Goal: Task Accomplishment & Management: Complete application form

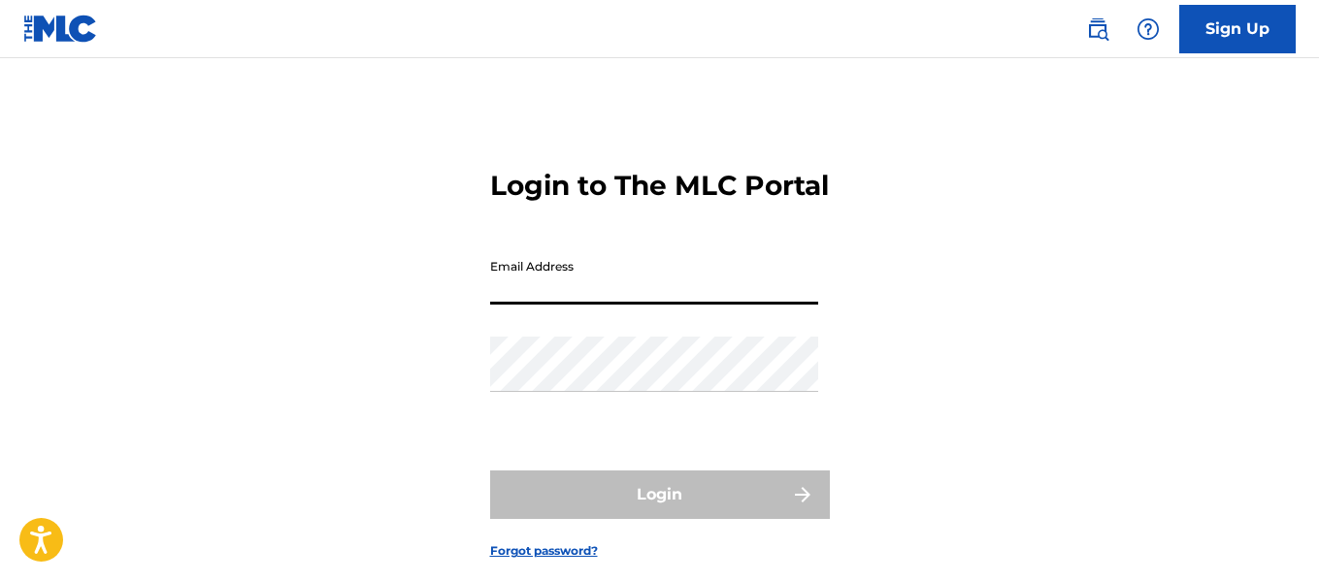
type input "Stanleyelprofeta@gmail.com"
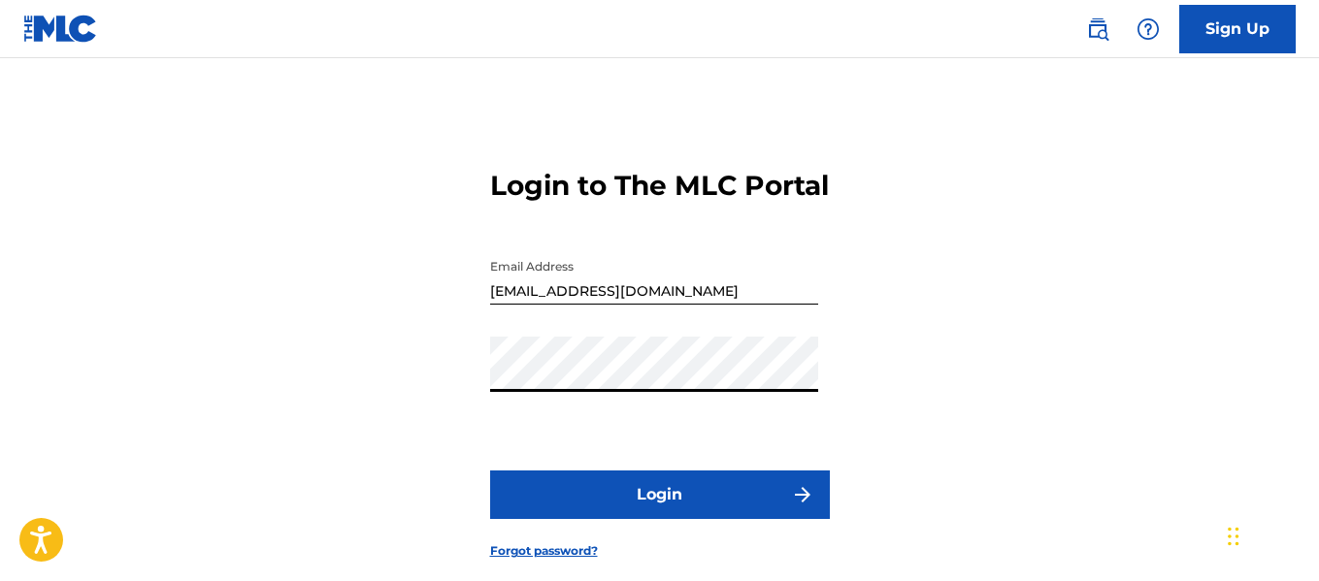
click at [648, 502] on form "Login to The MLC Portal Email Address Stanleyelprofeta@gmail.com Password Login…" at bounding box center [660, 349] width 340 height 484
click at [656, 519] on button "Login" at bounding box center [660, 495] width 340 height 49
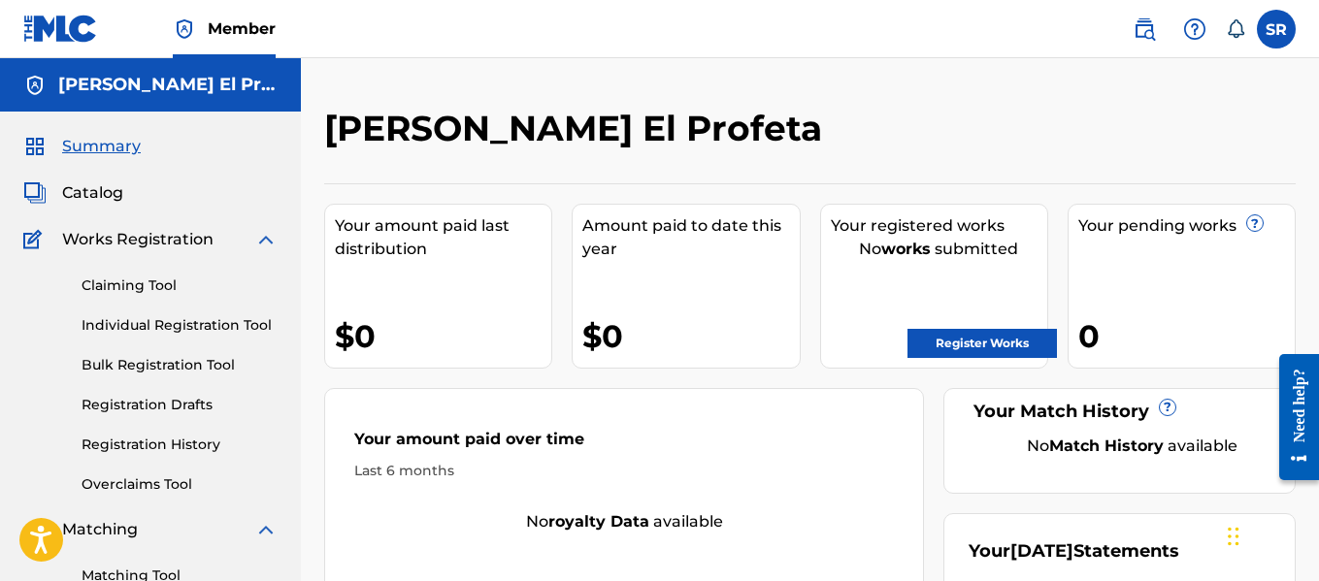
click at [989, 336] on link "Register Works" at bounding box center [981, 343] width 149 height 29
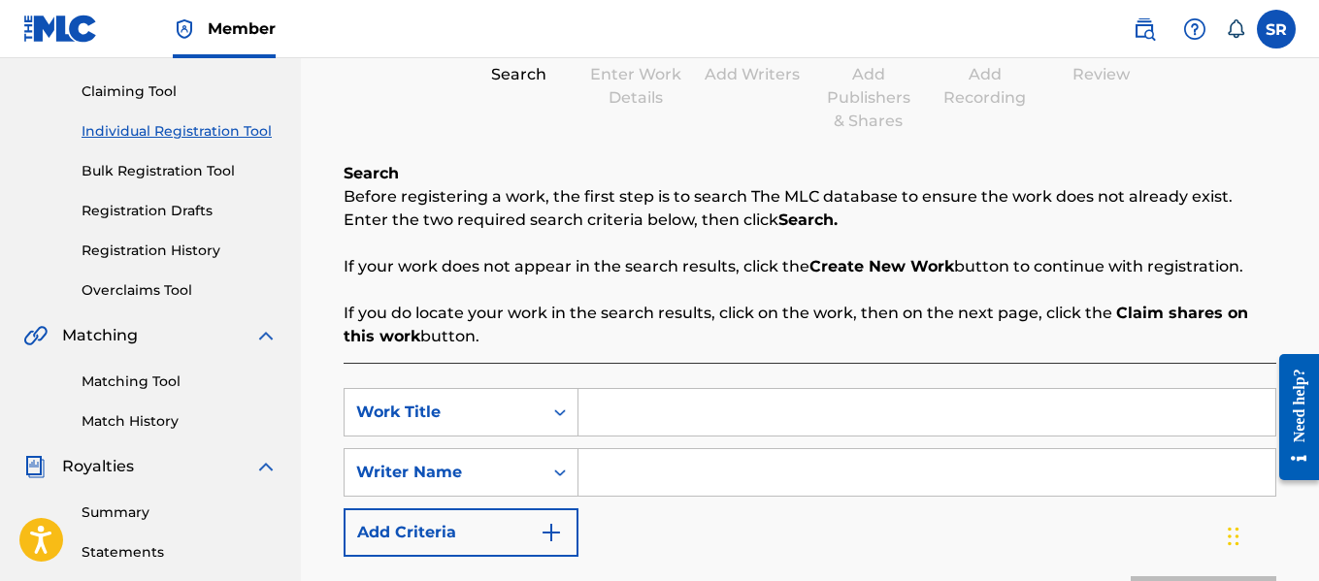
scroll to position [388, 0]
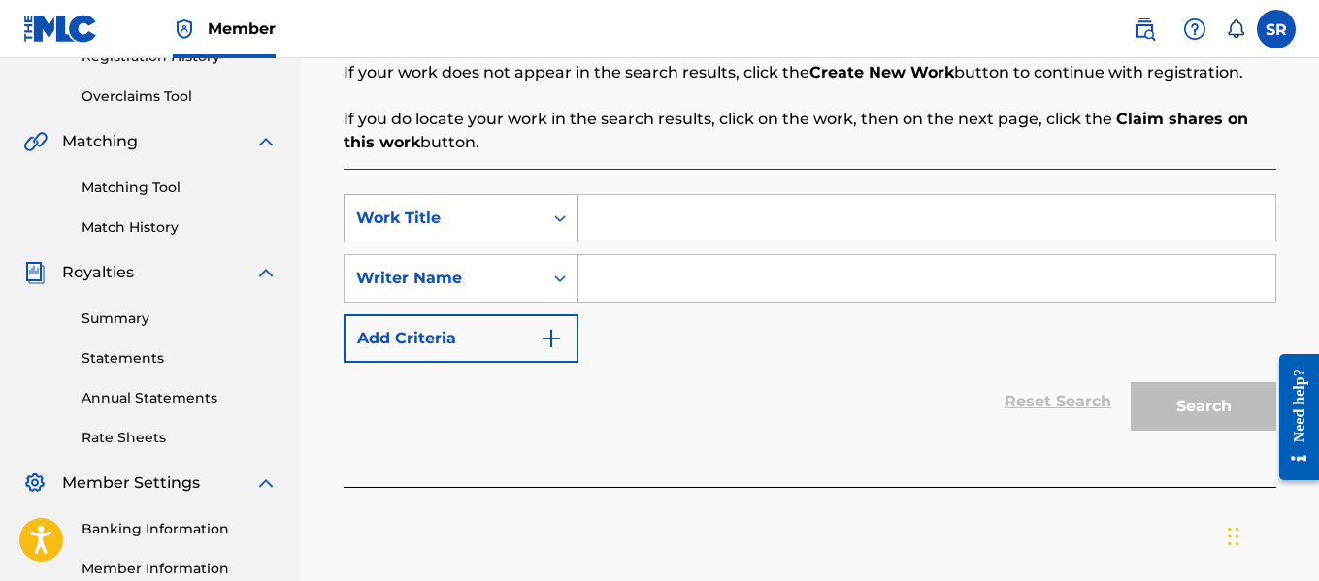
click at [489, 220] on div "Work Title" at bounding box center [443, 218] width 175 height 23
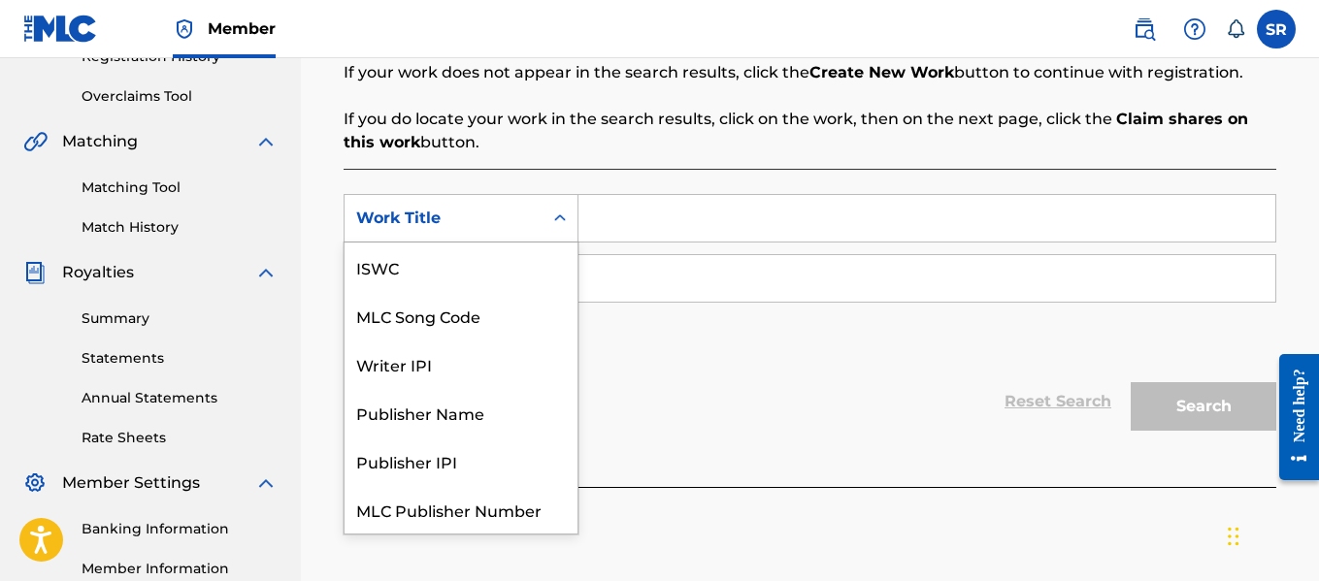
scroll to position [49, 0]
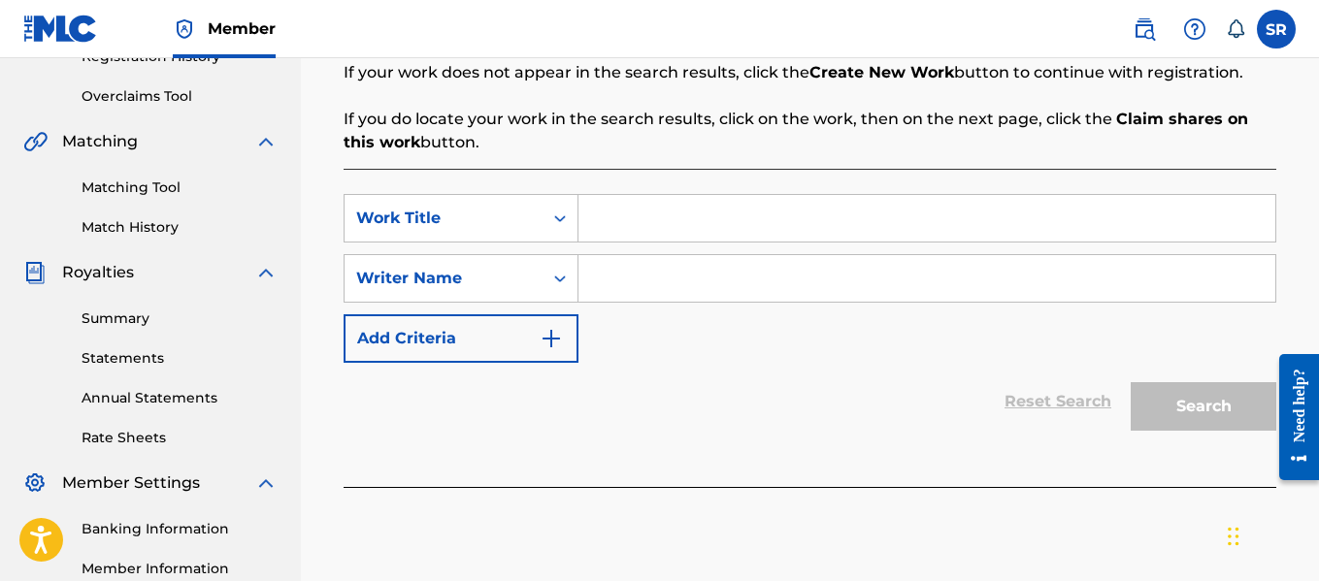
drag, startPoint x: 723, startPoint y: 313, endPoint x: 573, endPoint y: 384, distance: 166.3
click at [565, 393] on div "Reset Search Search" at bounding box center [810, 402] width 933 height 78
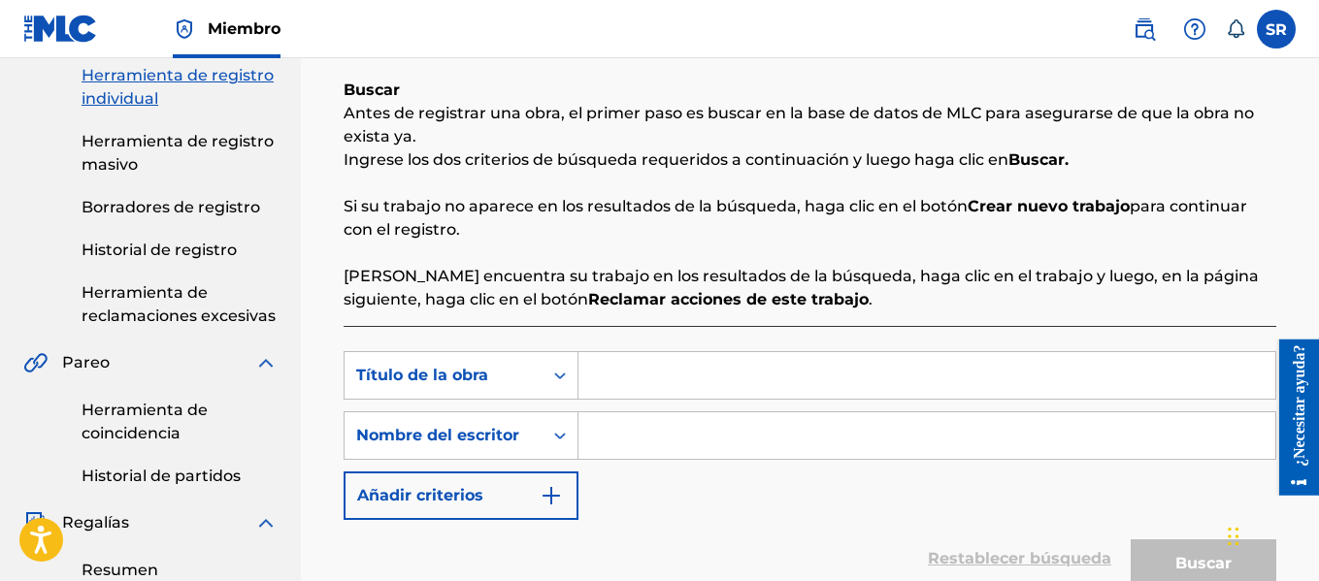
scroll to position [388, 0]
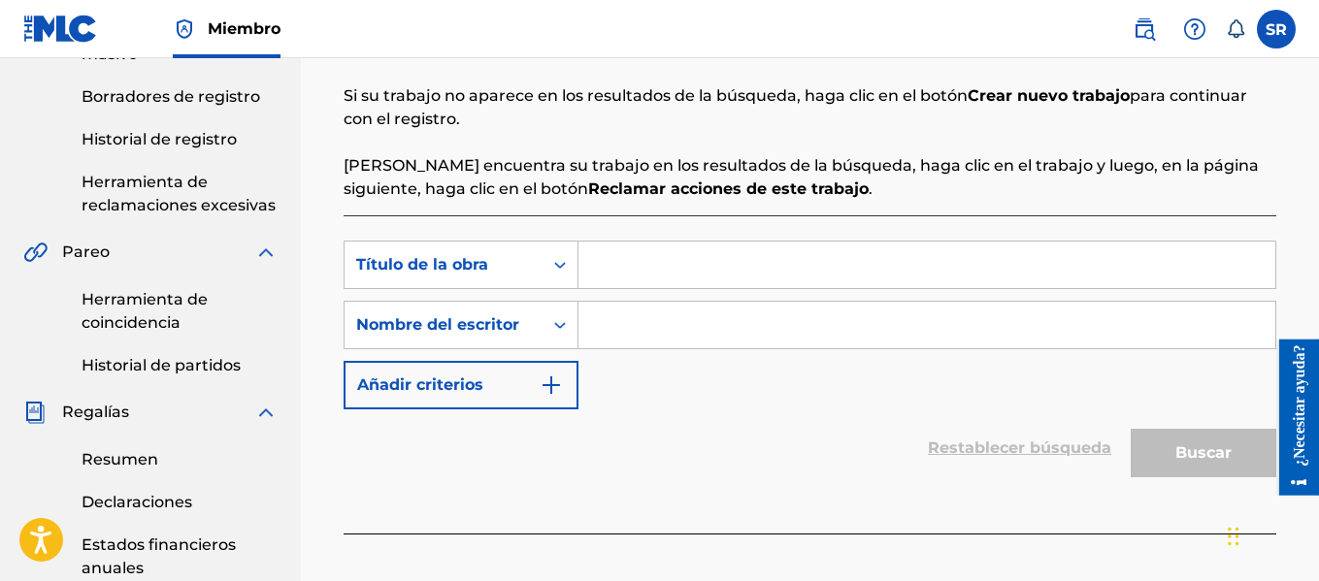
click at [643, 275] on input "Formulario de búsqueda" at bounding box center [926, 265] width 697 height 47
paste input "VERIDICO"
type input "VERIDICO"
click at [637, 329] on input "Formulario de búsqueda" at bounding box center [926, 325] width 697 height 47
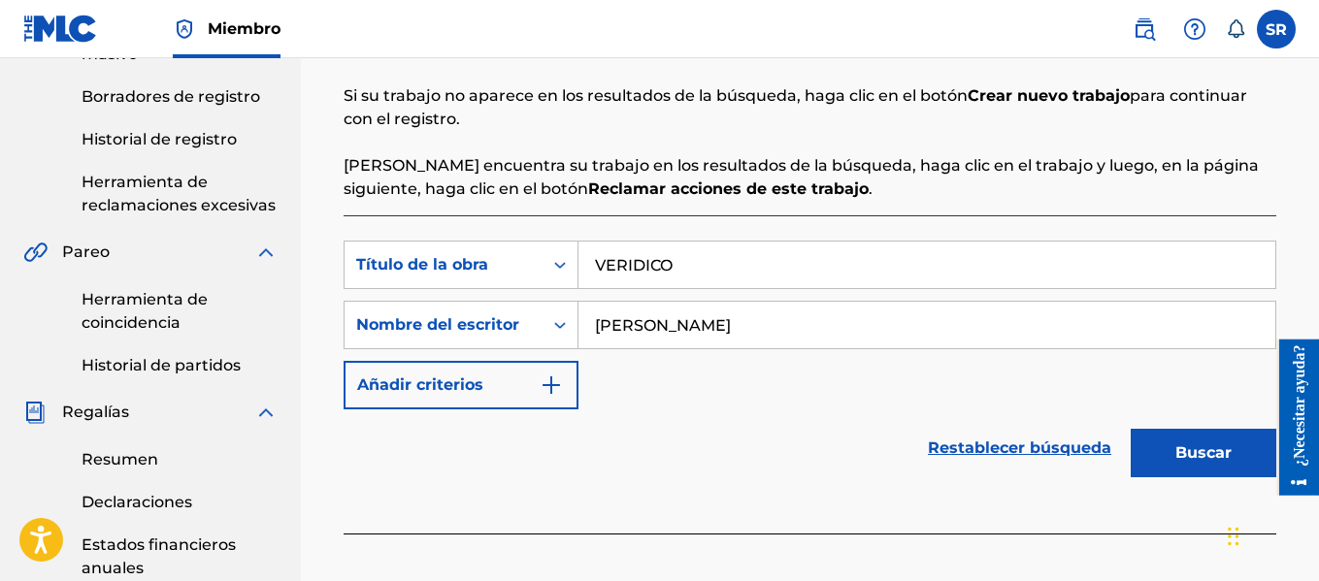
drag, startPoint x: 659, startPoint y: 324, endPoint x: 899, endPoint y: 366, distance: 243.3
click at [899, 366] on div "Buscar con criterios 923e88e0-cc22-47d5-9f82-800ef8d80412 Título de la obra VER…" at bounding box center [810, 325] width 933 height 169
click at [1205, 457] on font "Buscar" at bounding box center [1203, 453] width 56 height 18
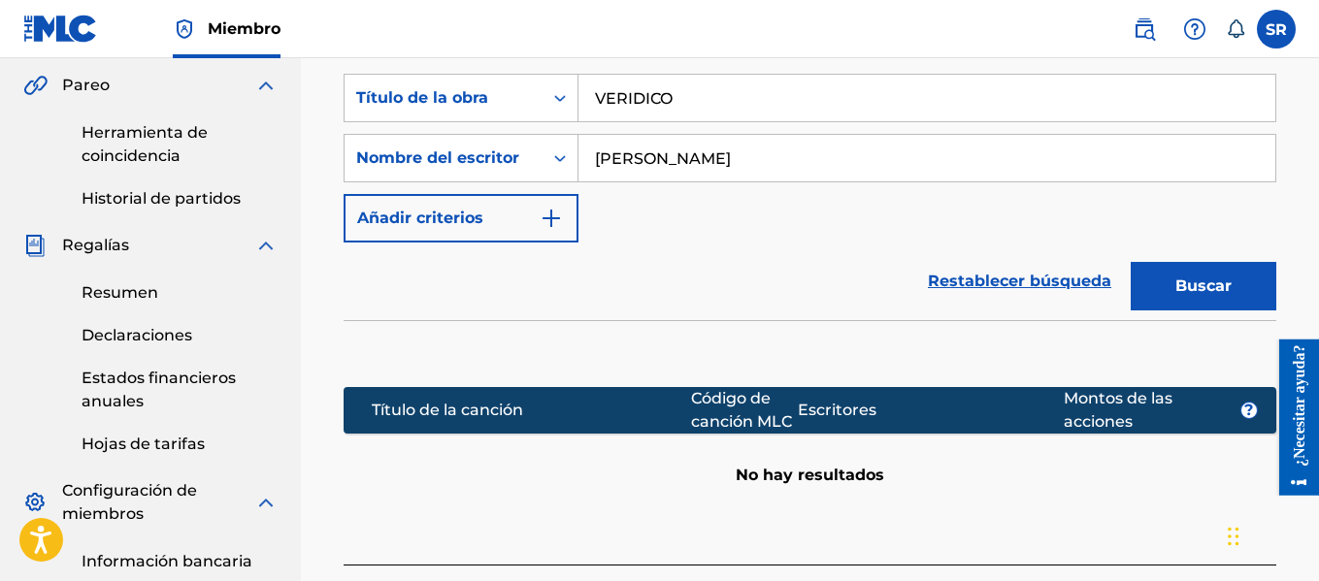
scroll to position [582, 0]
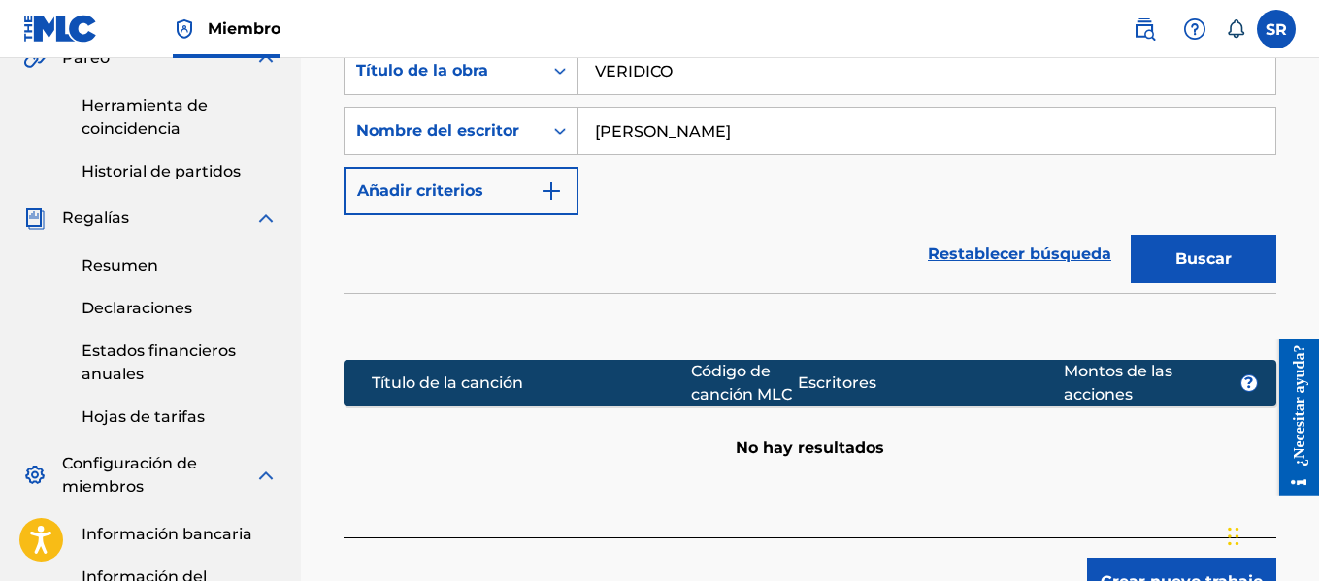
click at [494, 180] on button "Añadir criterios" at bounding box center [461, 191] width 235 height 49
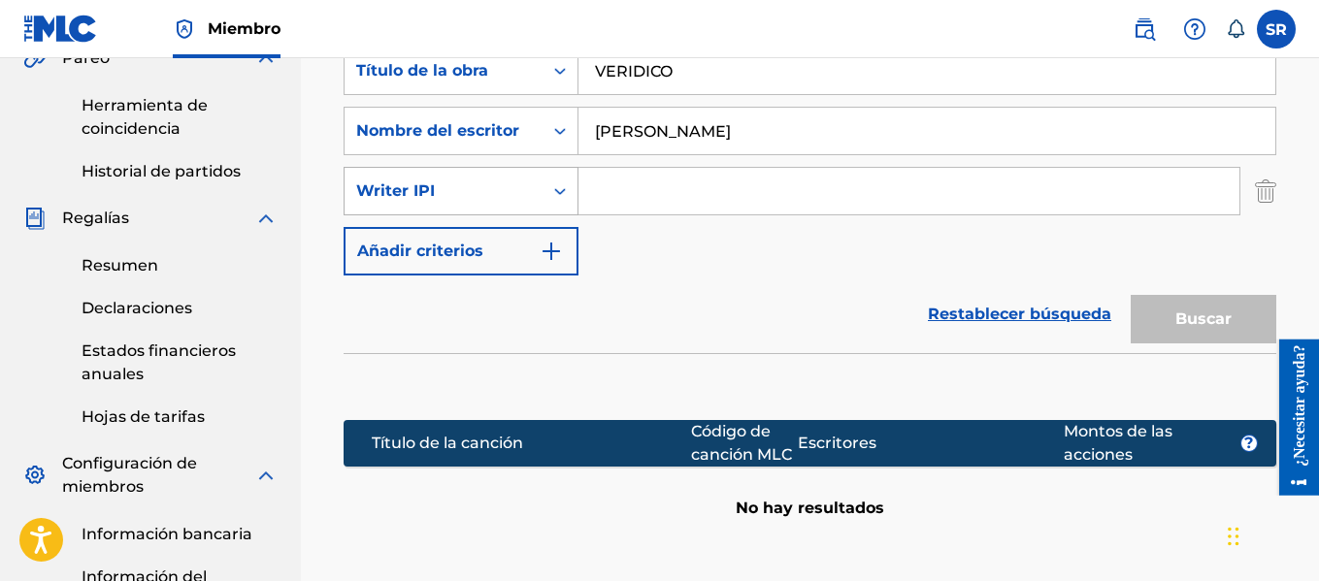
click at [509, 194] on div "Writer IPI" at bounding box center [443, 191] width 175 height 23
click at [673, 145] on input "[PERSON_NAME]" at bounding box center [926, 131] width 697 height 47
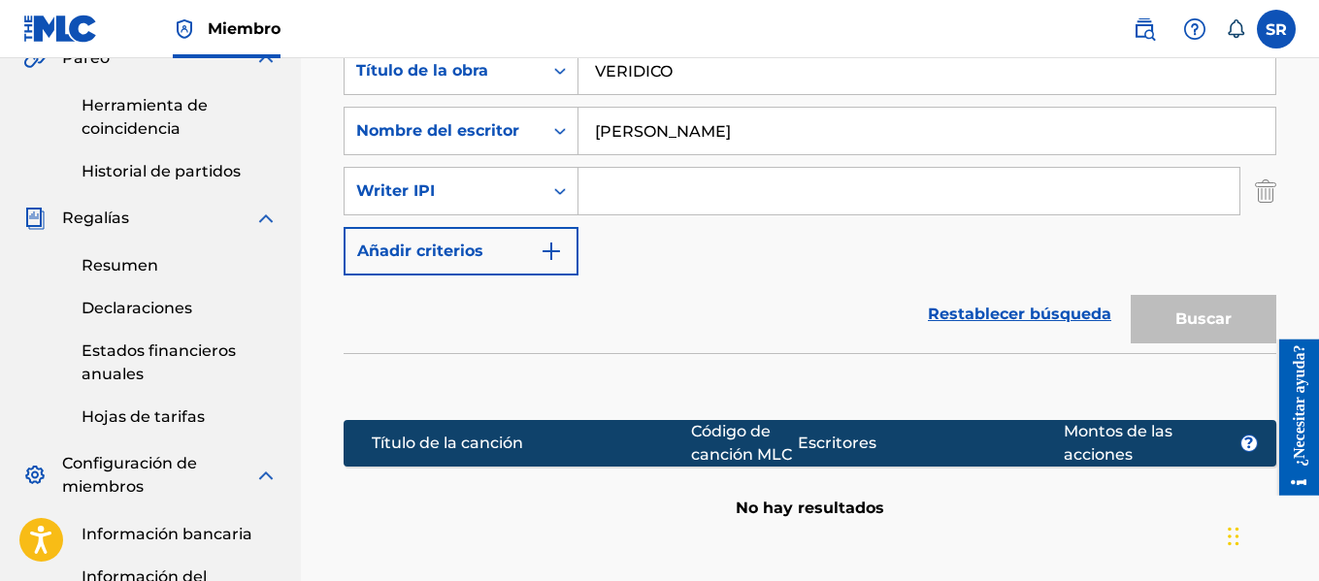
paste input "[PERSON_NAME] [PERSON_NAME]"
type input "[PERSON_NAME] [PERSON_NAME]"
click at [1207, 330] on div "Buscar" at bounding box center [1198, 315] width 155 height 78
click at [884, 137] on input "[PERSON_NAME] [PERSON_NAME]" at bounding box center [926, 131] width 697 height 47
drag, startPoint x: 782, startPoint y: 161, endPoint x: 774, endPoint y: 186, distance: 26.4
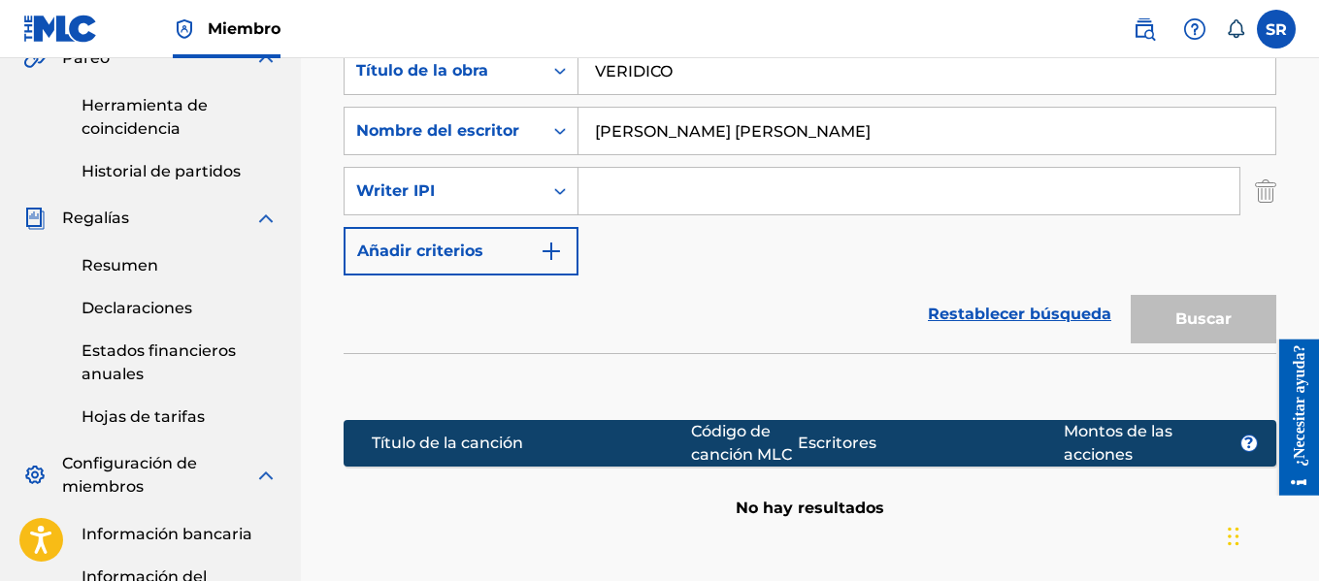
click at [777, 180] on div "Buscar con criterios 923e88e0-cc22-47d5-9f82-800ef8d80412 Título de la obra VER…" at bounding box center [810, 161] width 933 height 229
click at [773, 186] on input "Formulario de búsqueda" at bounding box center [908, 191] width 661 height 47
paste input "01009579451"
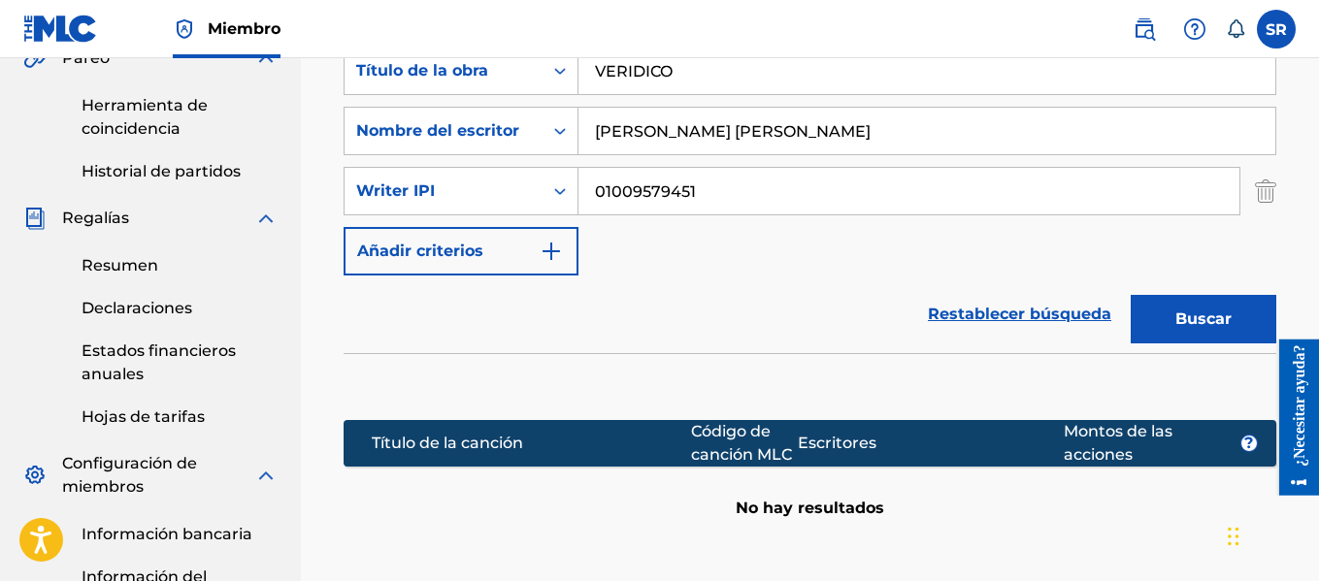
type input "01009579451"
click at [1196, 330] on font "Buscar" at bounding box center [1203, 319] width 56 height 23
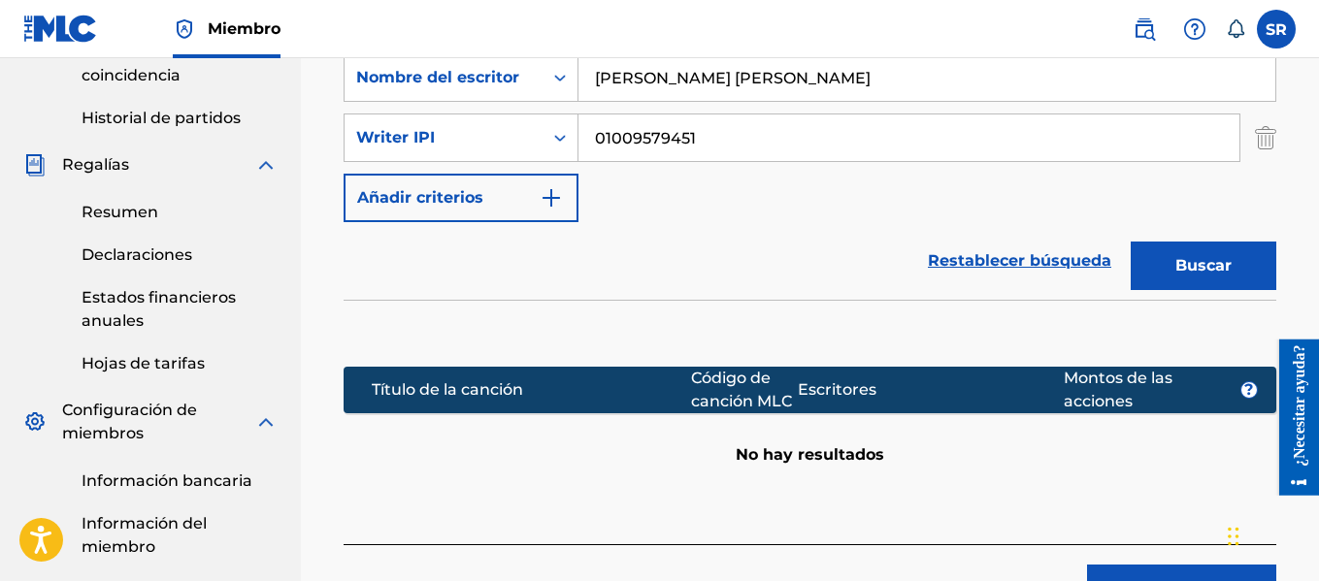
scroll to position [679, 0]
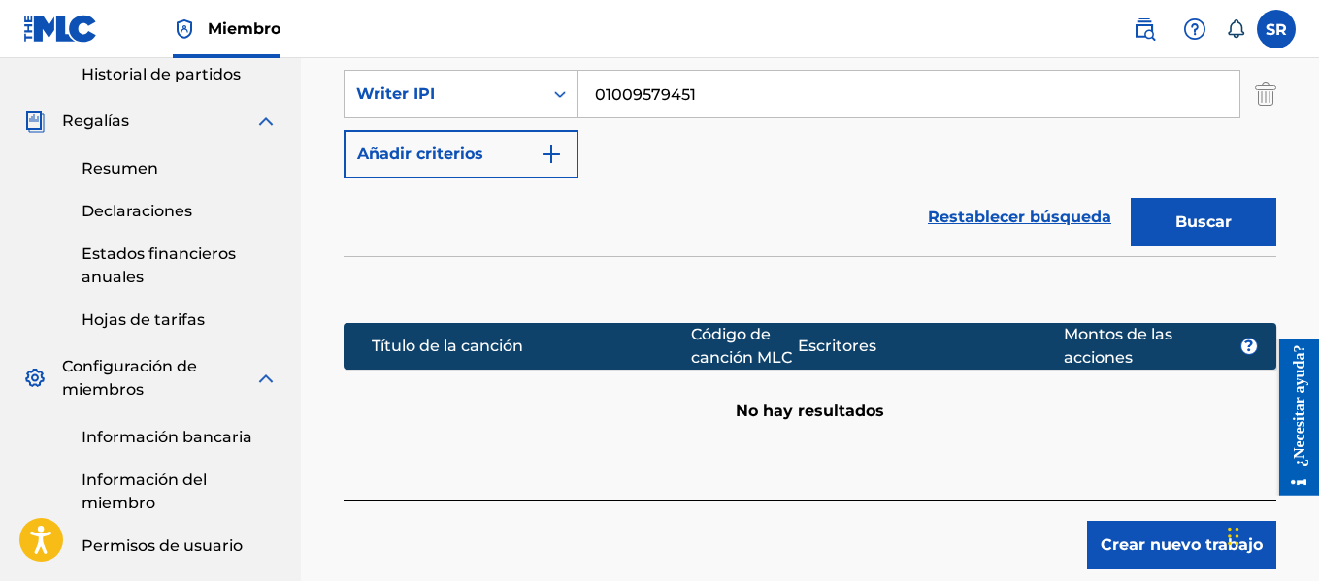
click at [1026, 222] on font "Restablecer búsqueda" at bounding box center [1019, 217] width 183 height 18
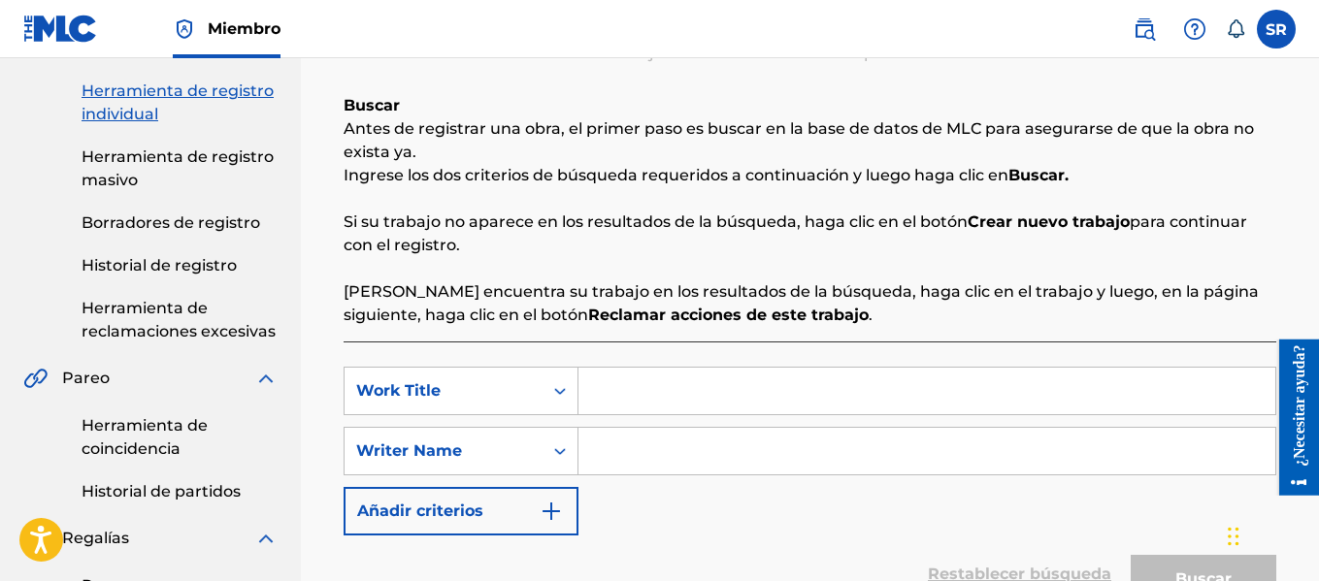
scroll to position [97, 0]
